Goal: Obtain resource: Obtain resource

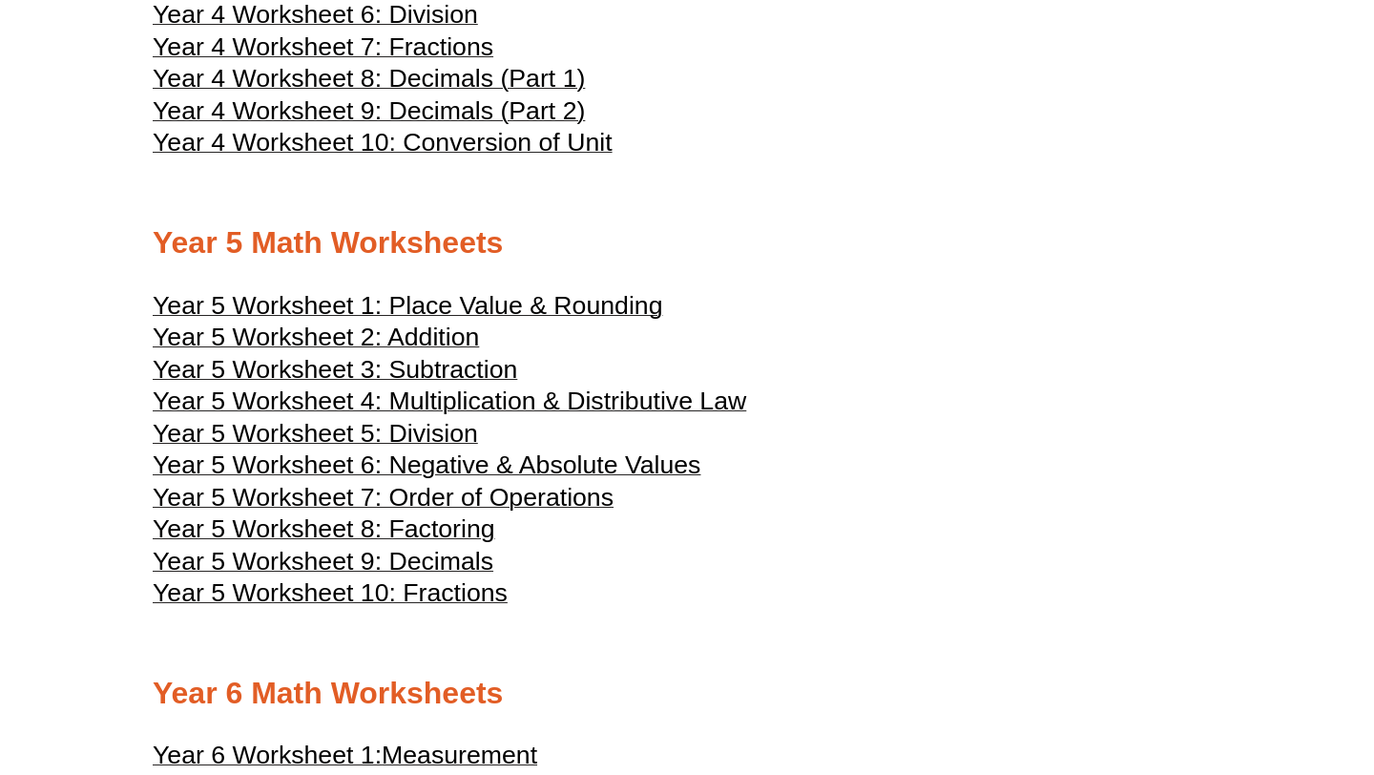
scroll to position [2667, 0]
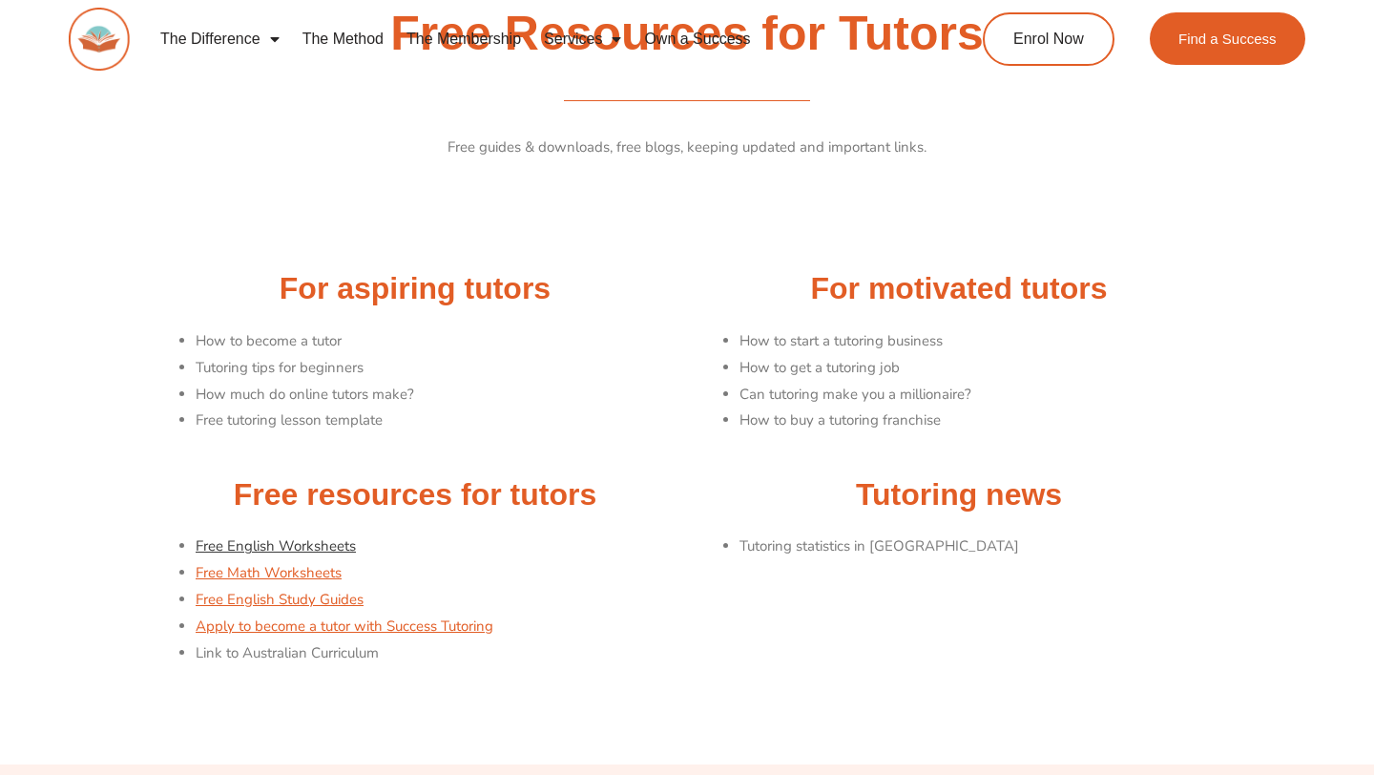
click at [292, 547] on link "Free English Worksheets" at bounding box center [276, 545] width 160 height 19
click at [323, 549] on link "Free English Worksheets" at bounding box center [276, 545] width 160 height 19
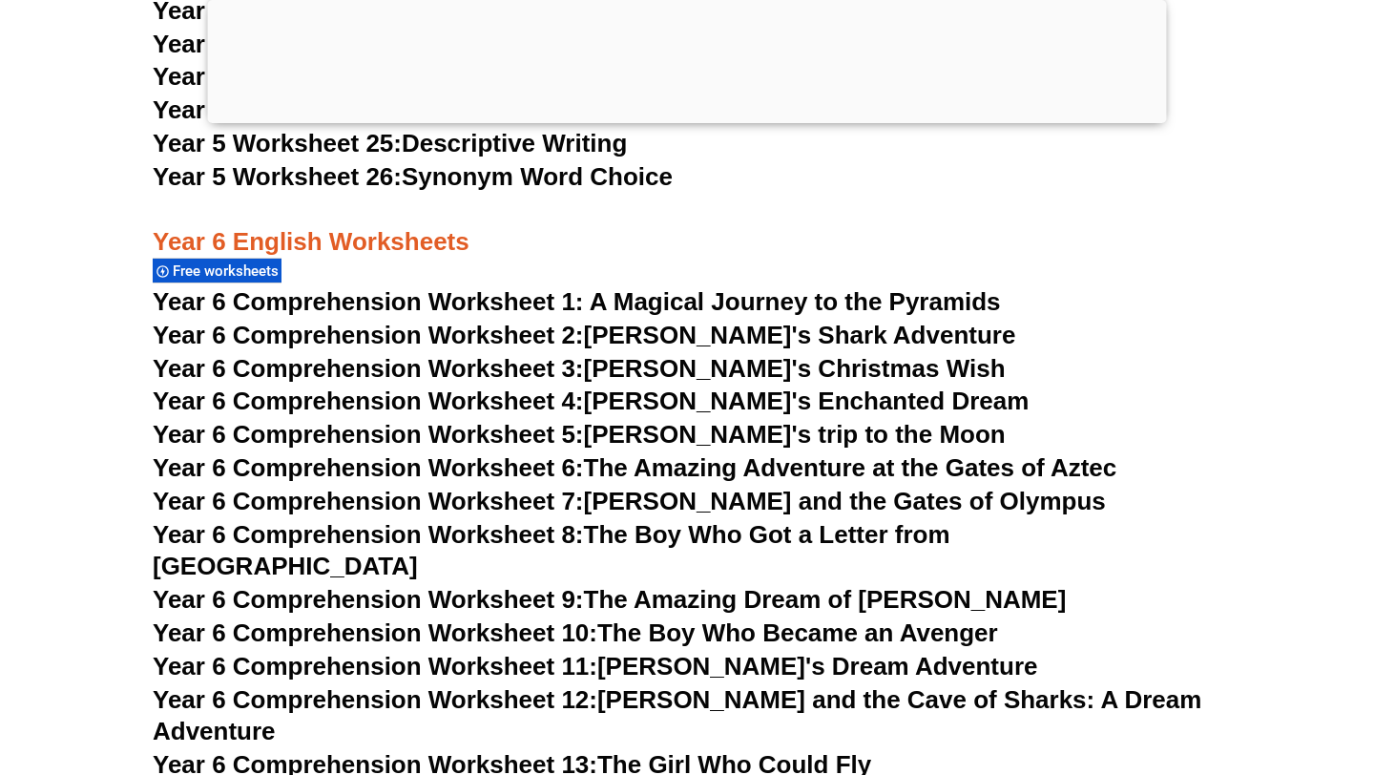
scroll to position [9809, 0]
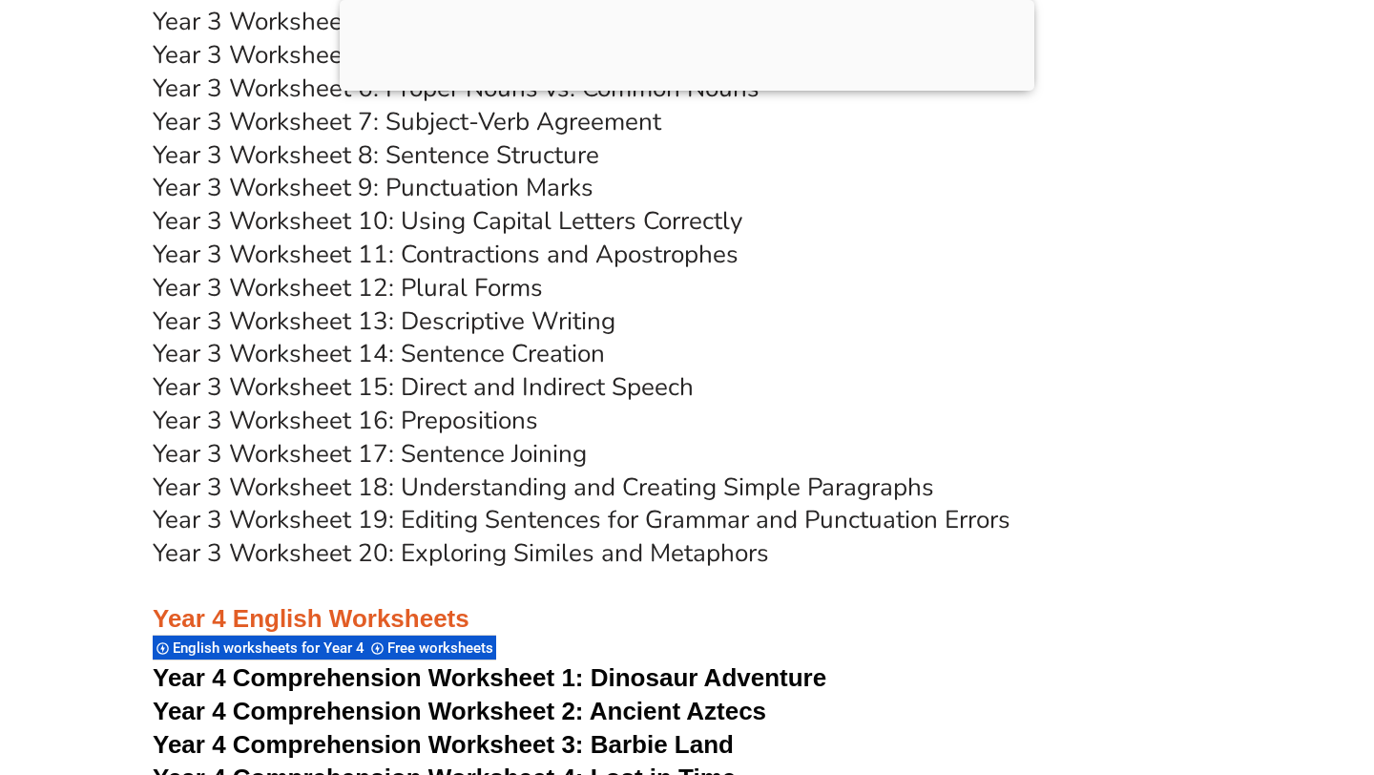
scroll to position [8299, 0]
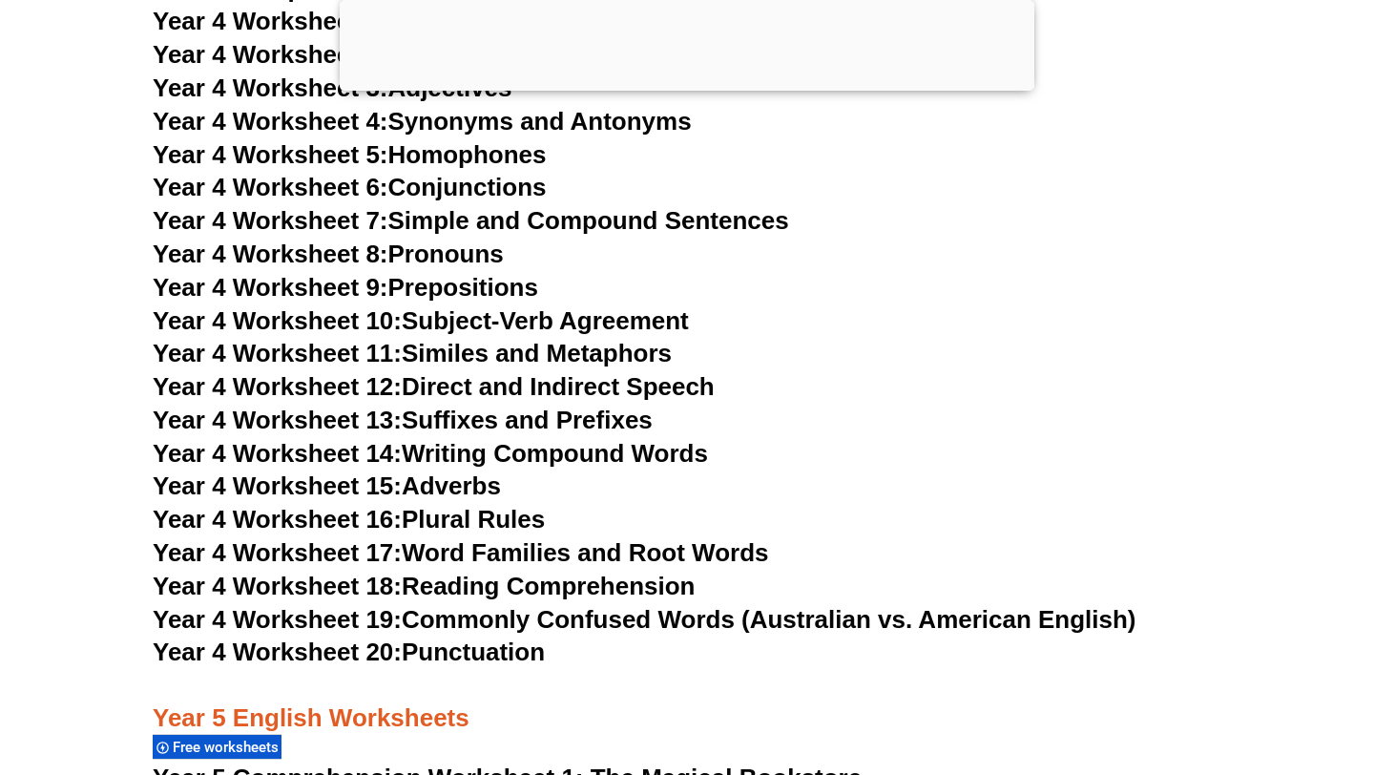
click at [322, 392] on span "Year 4 Worksheet 12:" at bounding box center [277, 386] width 249 height 29
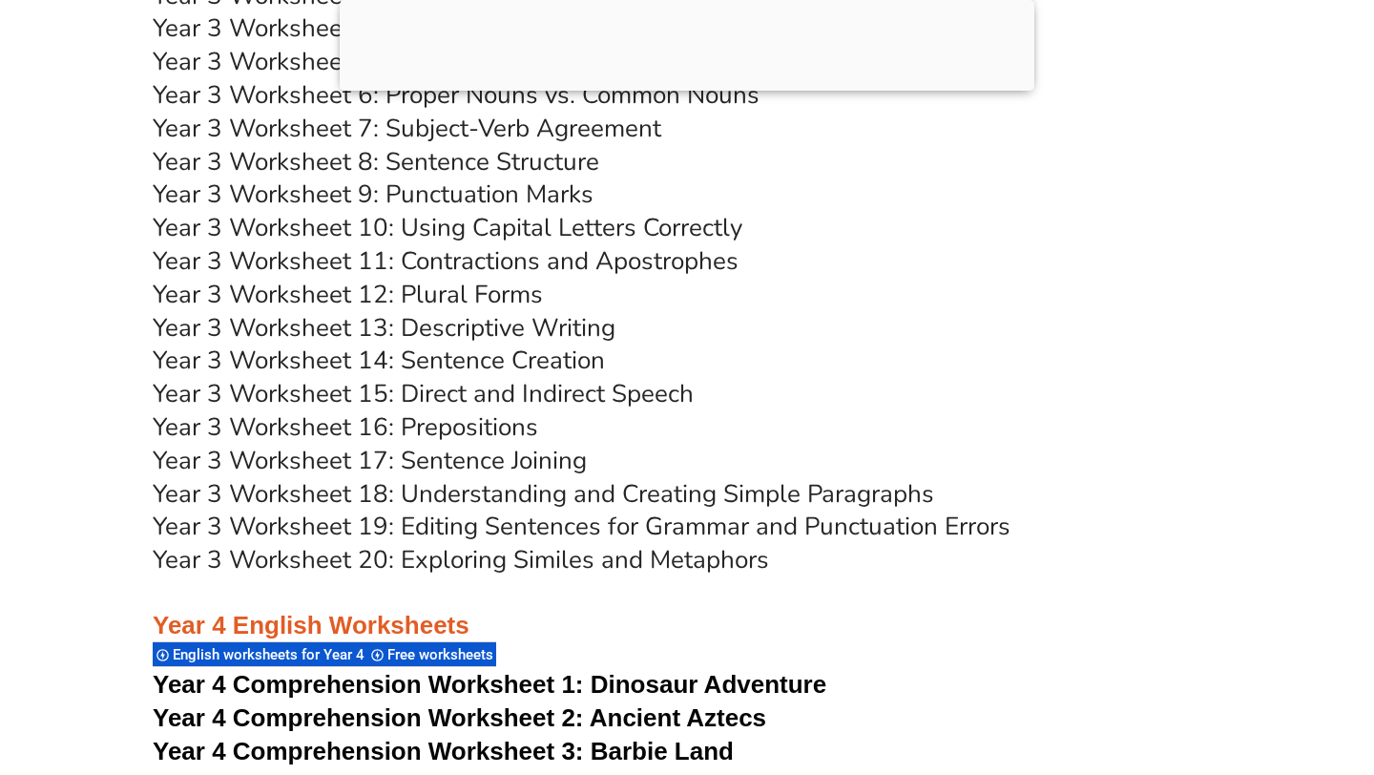
scroll to position [6959, 0]
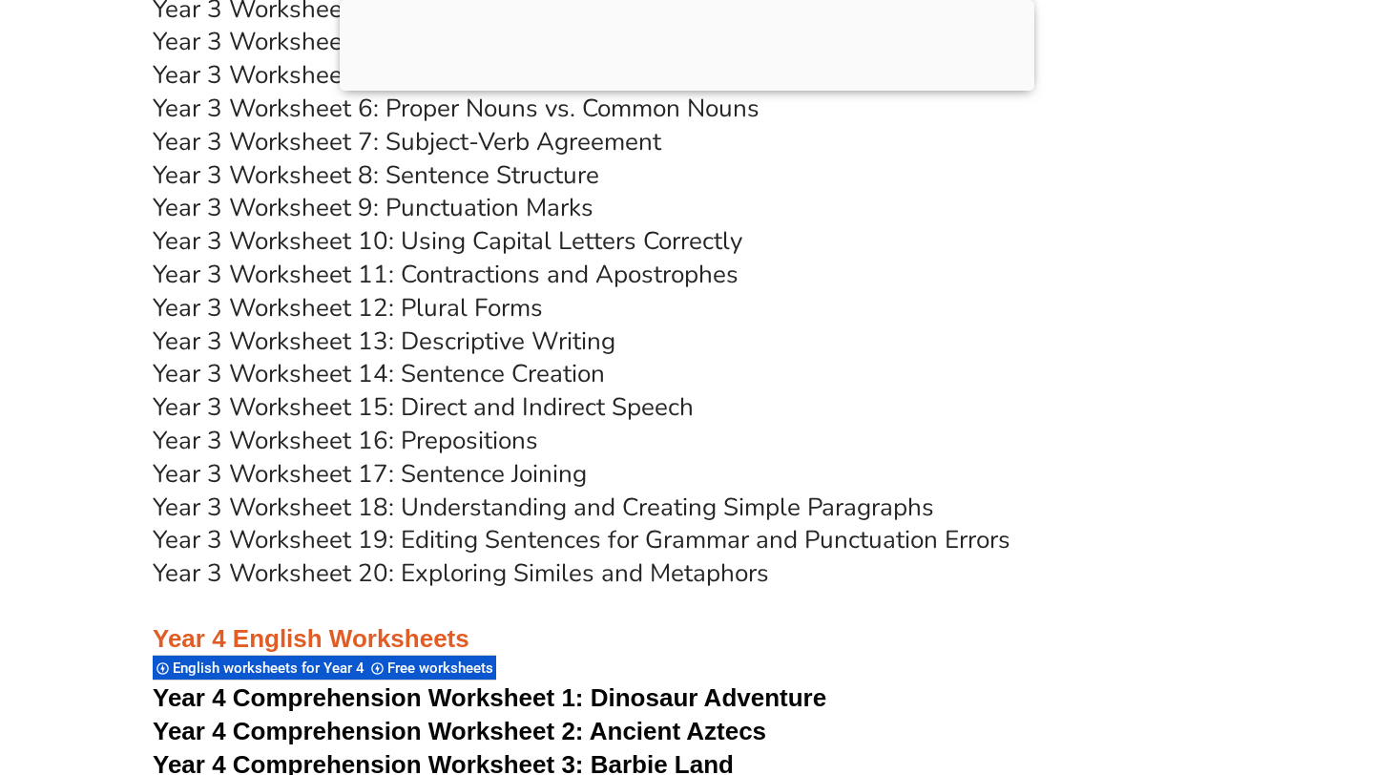
click at [505, 412] on link "Year 3 Worksheet 15: Direct and Indirect Speech" at bounding box center [423, 406] width 541 height 33
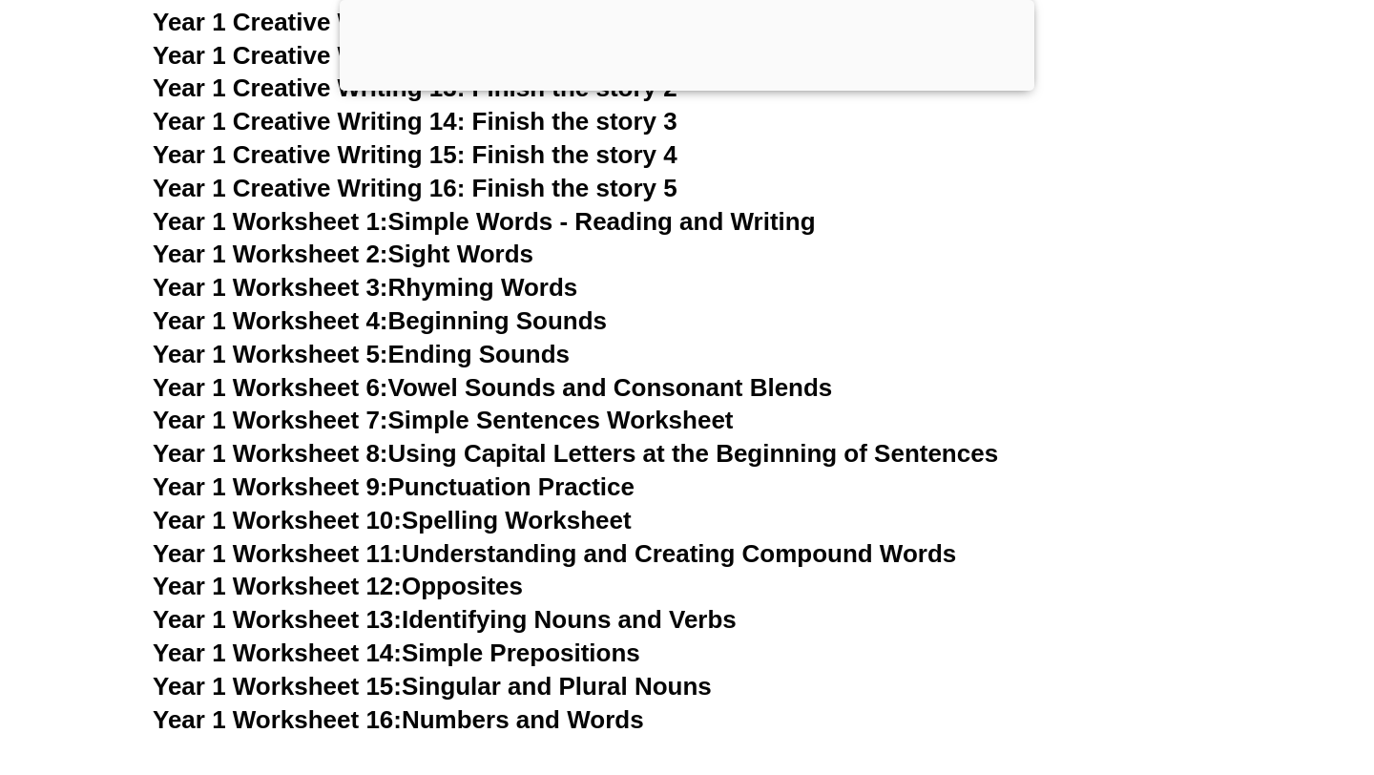
scroll to position [5043, 0]
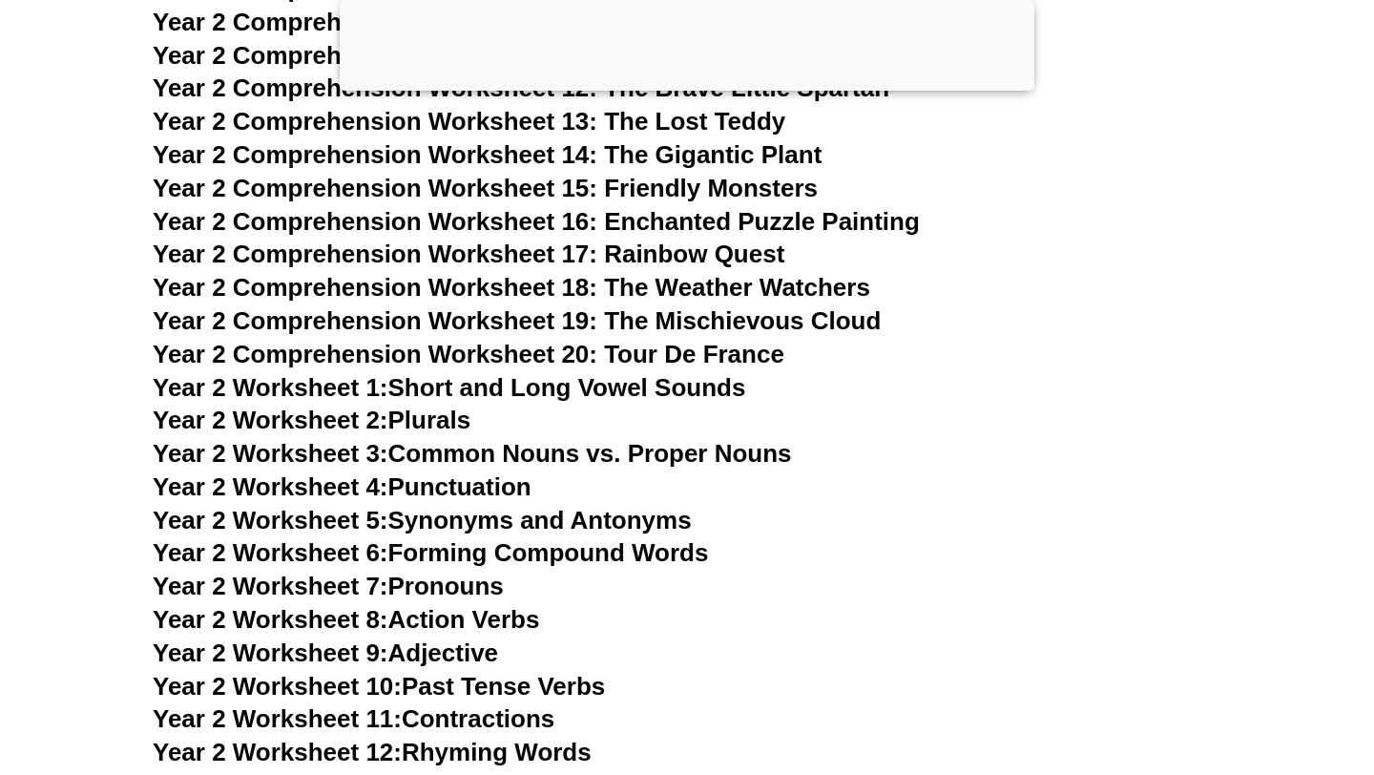
click at [488, 380] on link "Year 2 Worksheet 1: Short and Long Vowel Sounds" at bounding box center [449, 387] width 593 height 29
